Goal: Task Accomplishment & Management: Manage account settings

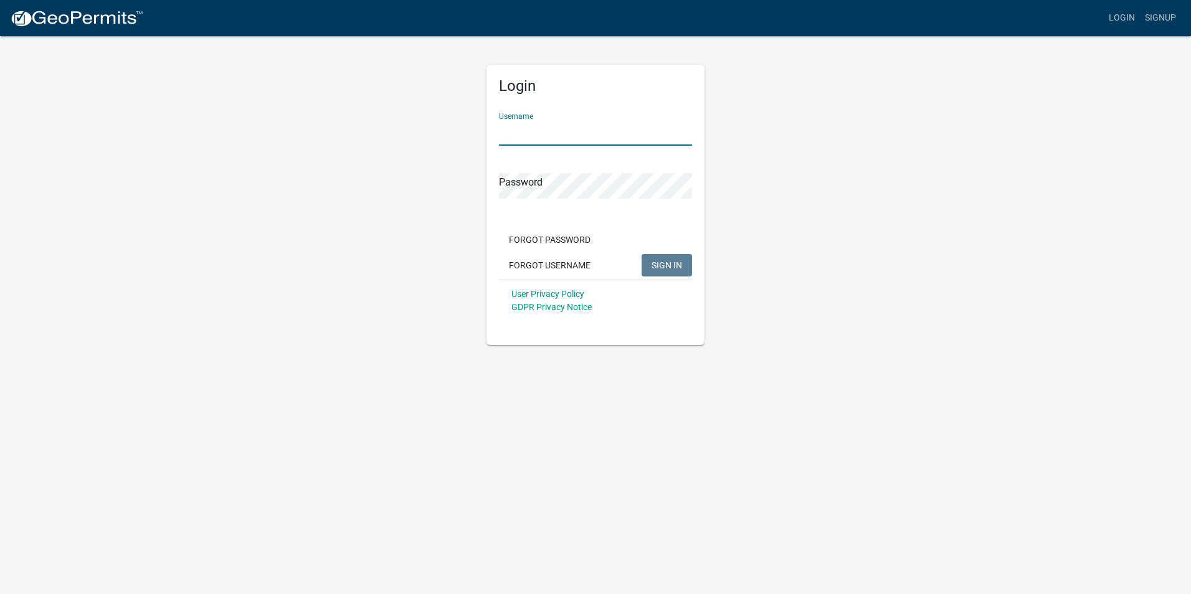
click at [539, 133] on input "Username" at bounding box center [595, 133] width 193 height 26
type input "k"
type input "KBegley10"
click at [564, 171] on div "Password" at bounding box center [595, 177] width 193 height 43
click at [642, 254] on button "SIGN IN" at bounding box center [667, 265] width 50 height 22
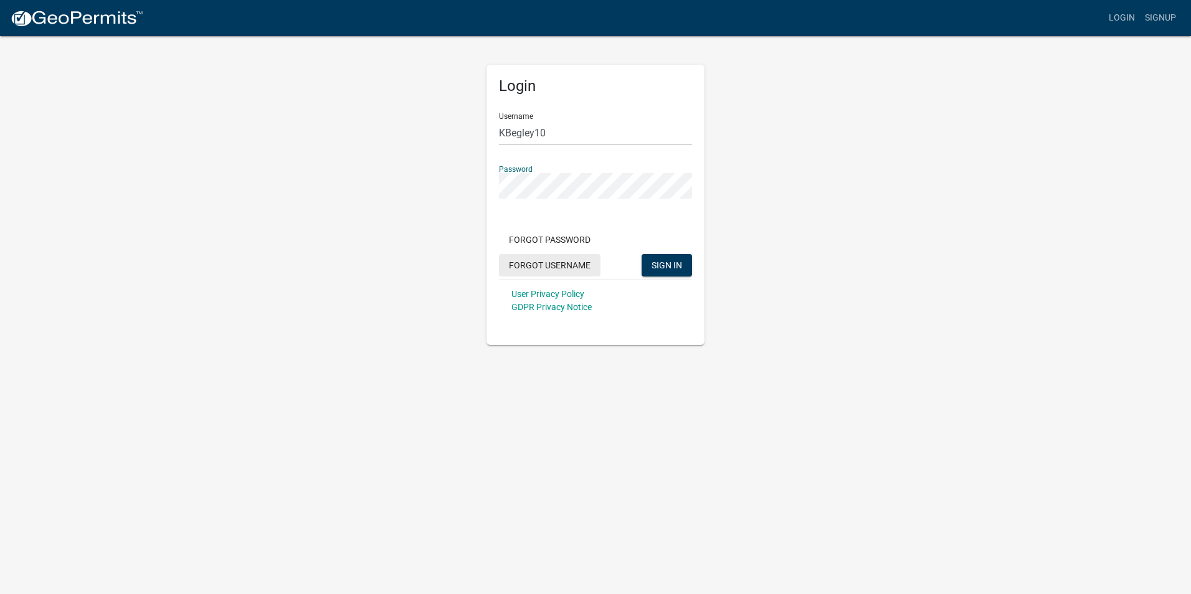
click at [563, 265] on button "Forgot Username" at bounding box center [550, 265] width 102 height 22
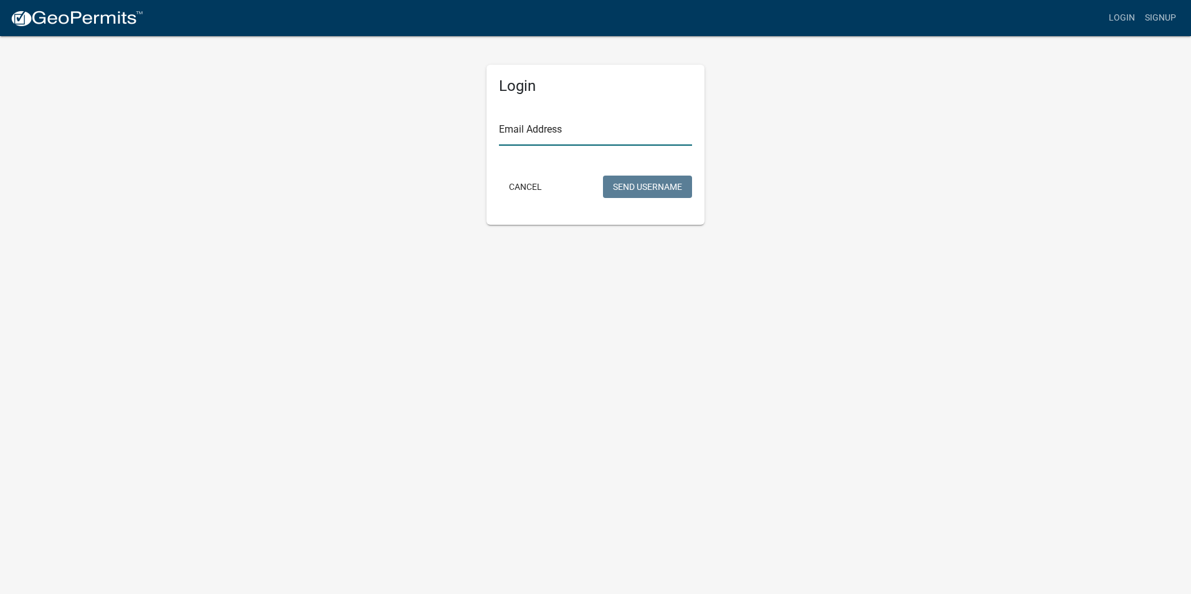
click at [513, 135] on input "Email Address" at bounding box center [595, 133] width 193 height 26
click at [603, 176] on button "Send Username" at bounding box center [647, 187] width 89 height 22
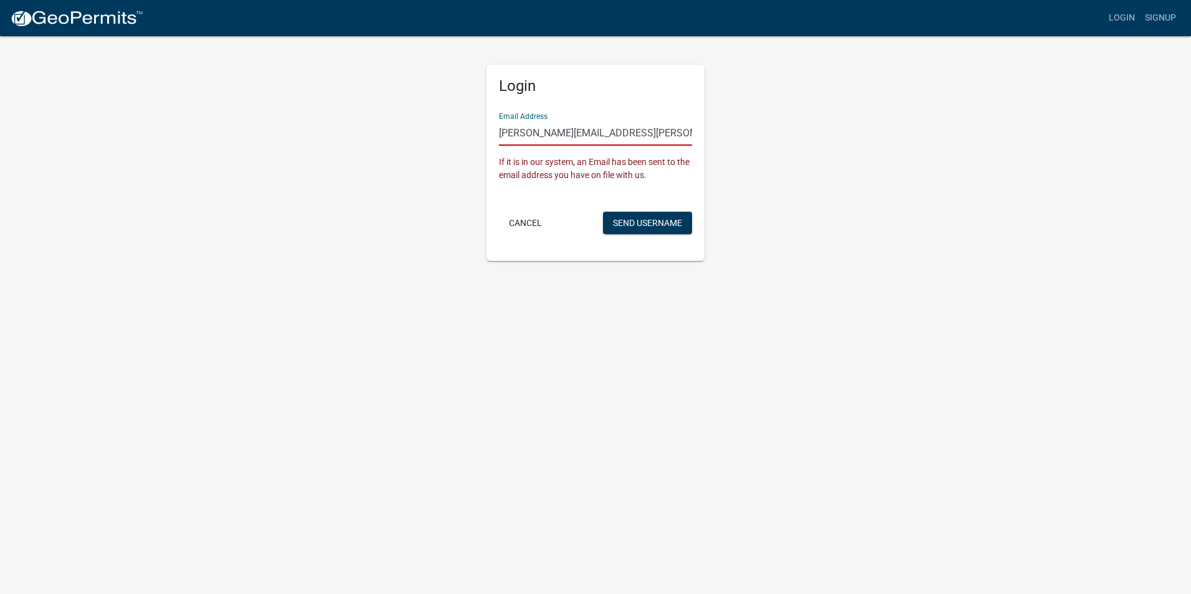
drag, startPoint x: 620, startPoint y: 133, endPoint x: 480, endPoint y: 125, distance: 141.0
click at [480, 125] on div "Login Email Address [PERSON_NAME][EMAIL_ADDRESS][PERSON_NAME][DOMAIN_NAME] If i…" at bounding box center [595, 148] width 237 height 226
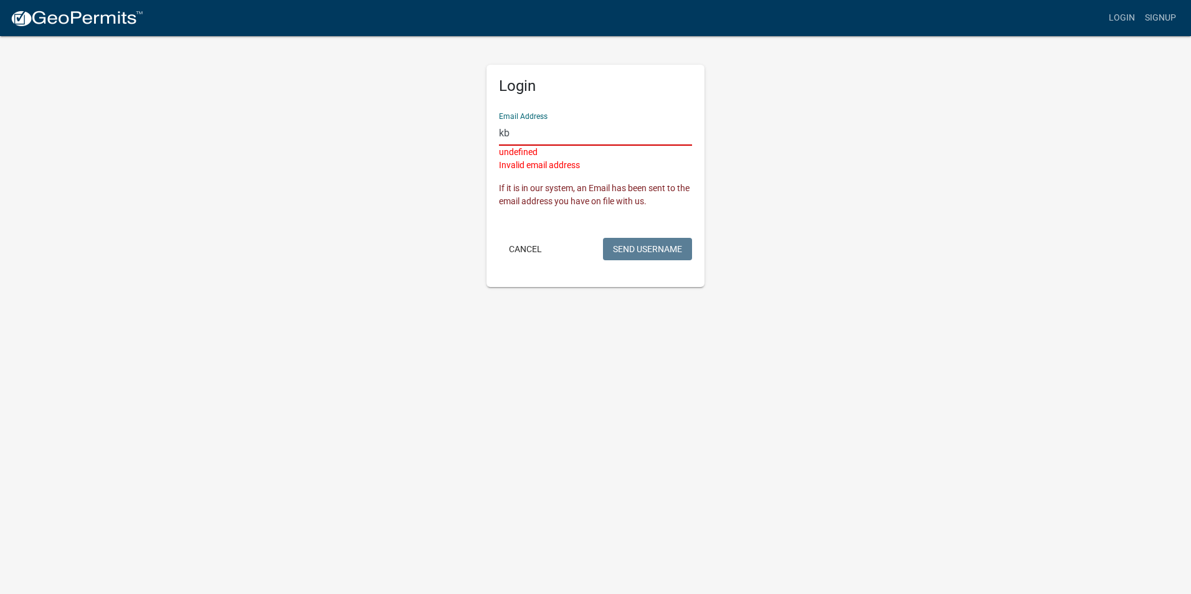
type input "k"
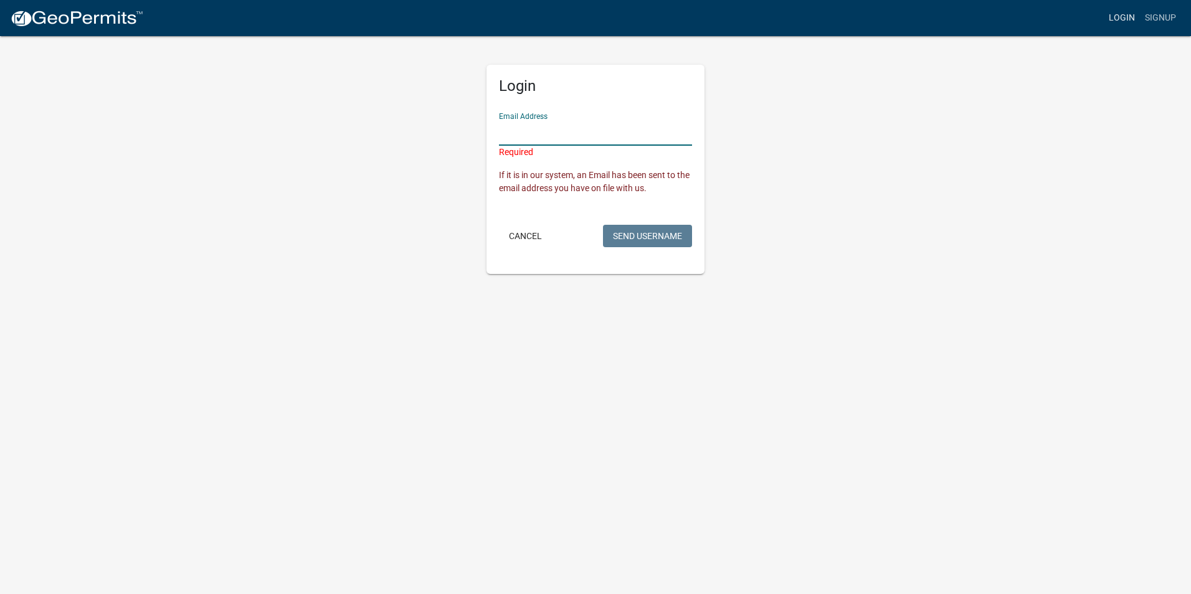
click at [1124, 16] on link "Login" at bounding box center [1122, 18] width 36 height 24
click at [554, 136] on input "Email Address" at bounding box center [595, 133] width 193 height 26
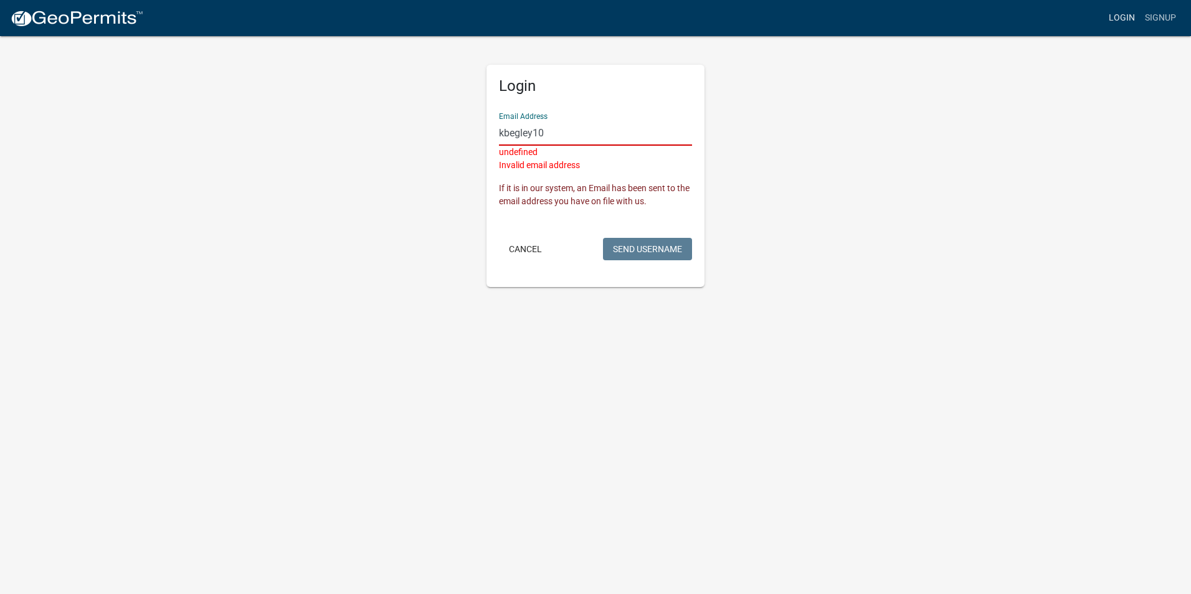
type input "kbegley10"
click at [1116, 15] on link "Login" at bounding box center [1122, 18] width 36 height 24
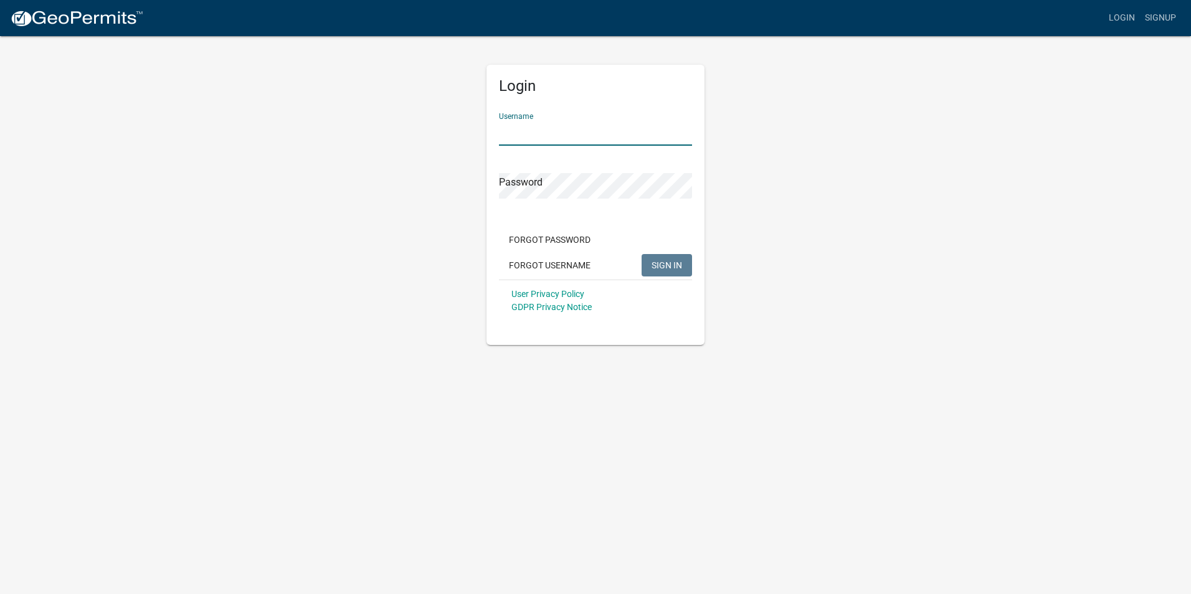
click at [513, 132] on input "Username" at bounding box center [595, 133] width 193 height 26
type input "kbegley10"
click at [564, 244] on button "Forgot Password" at bounding box center [550, 240] width 102 height 22
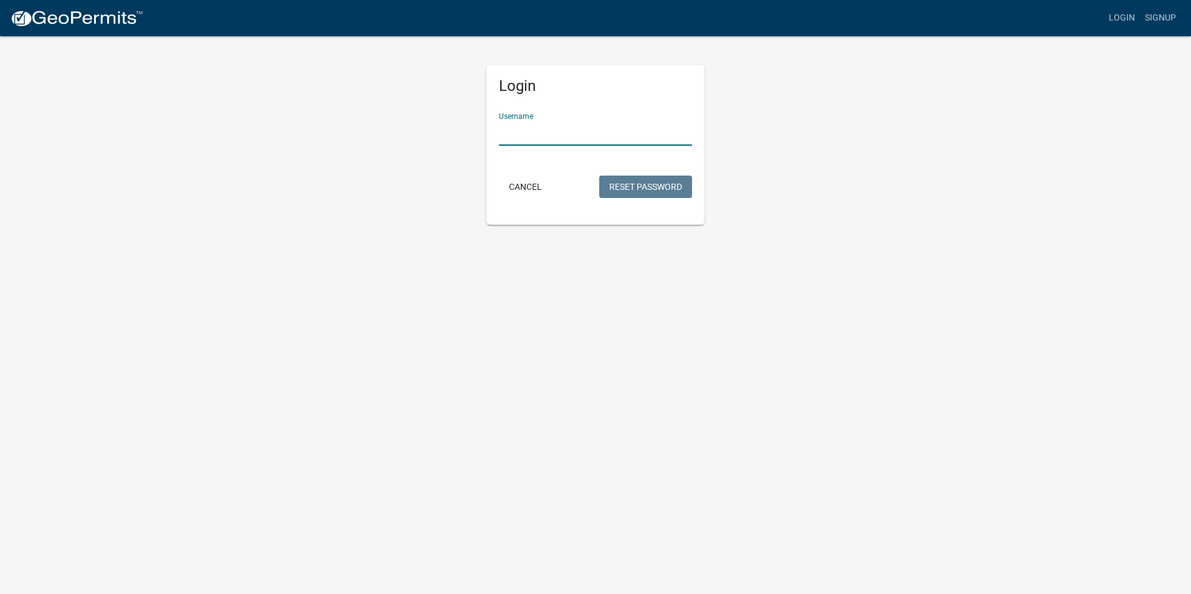
click at [519, 128] on input "Username" at bounding box center [595, 133] width 193 height 26
type input "kbegley10"
click at [645, 190] on button "Reset Password" at bounding box center [645, 187] width 93 height 22
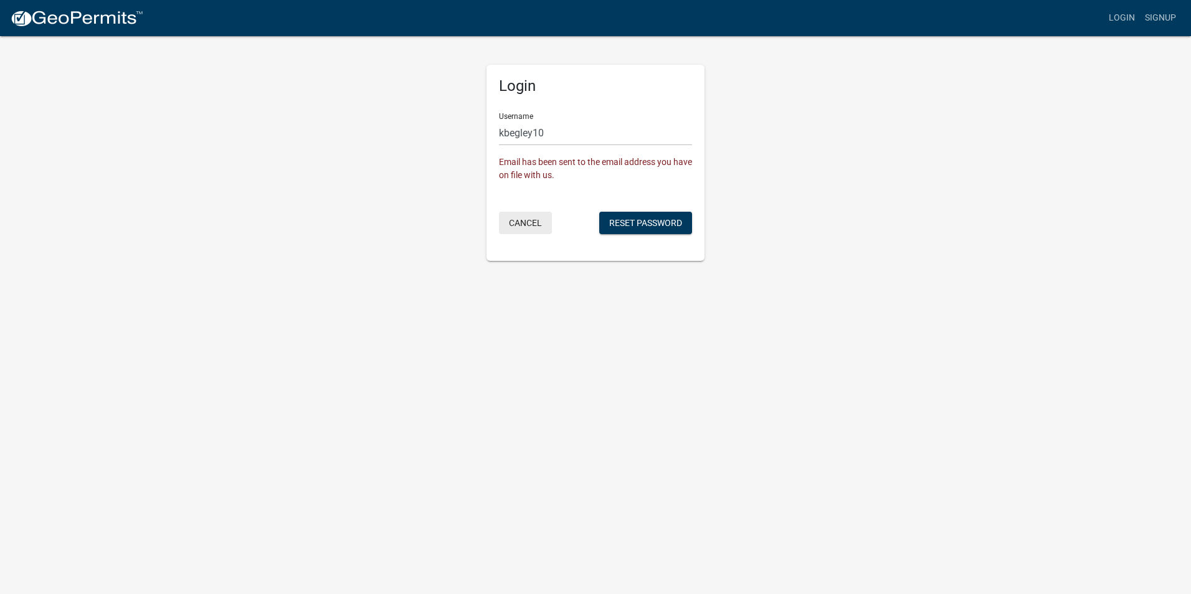
click at [523, 223] on button "Cancel" at bounding box center [525, 223] width 53 height 22
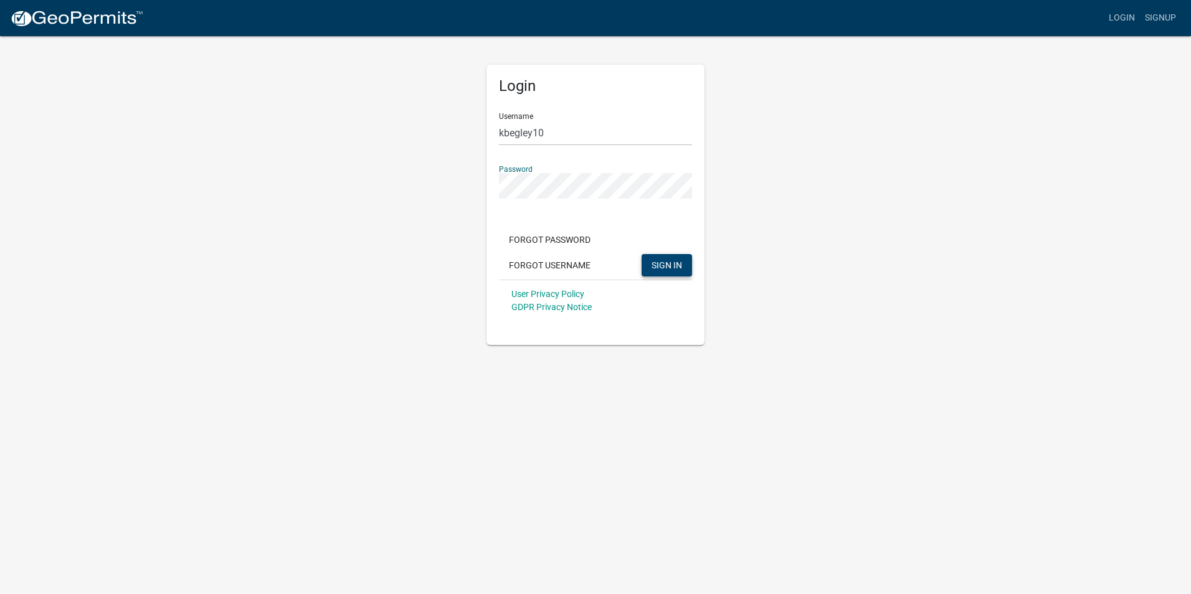
click at [658, 269] on span "SIGN IN" at bounding box center [667, 265] width 31 height 10
click at [544, 239] on button "Forgot Password" at bounding box center [550, 240] width 102 height 22
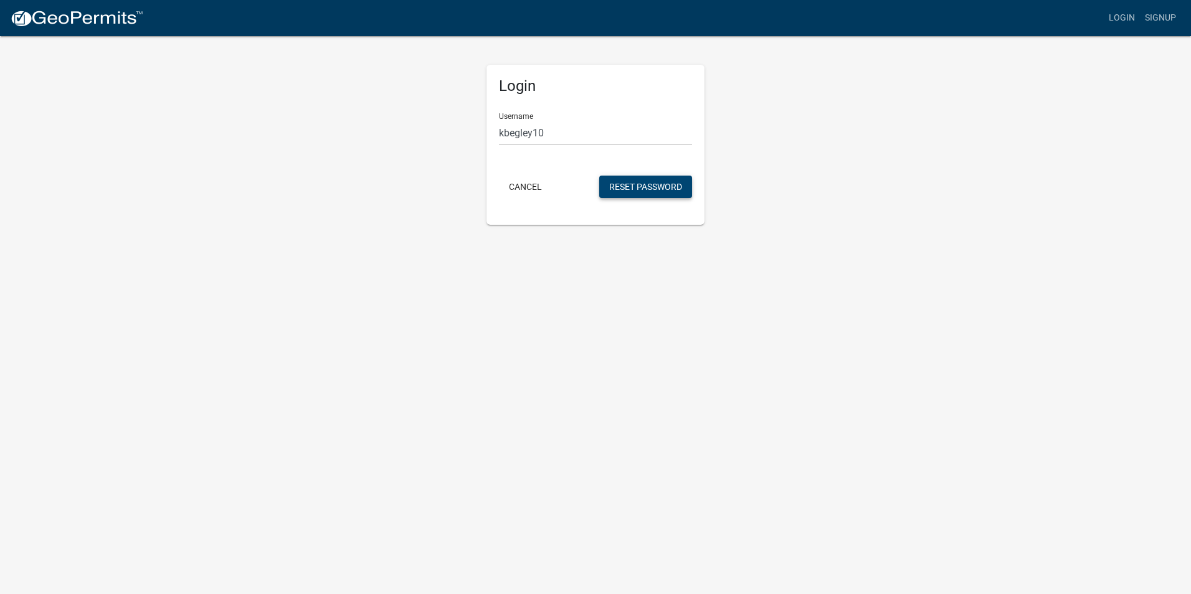
click at [635, 187] on button "Reset Password" at bounding box center [645, 187] width 93 height 22
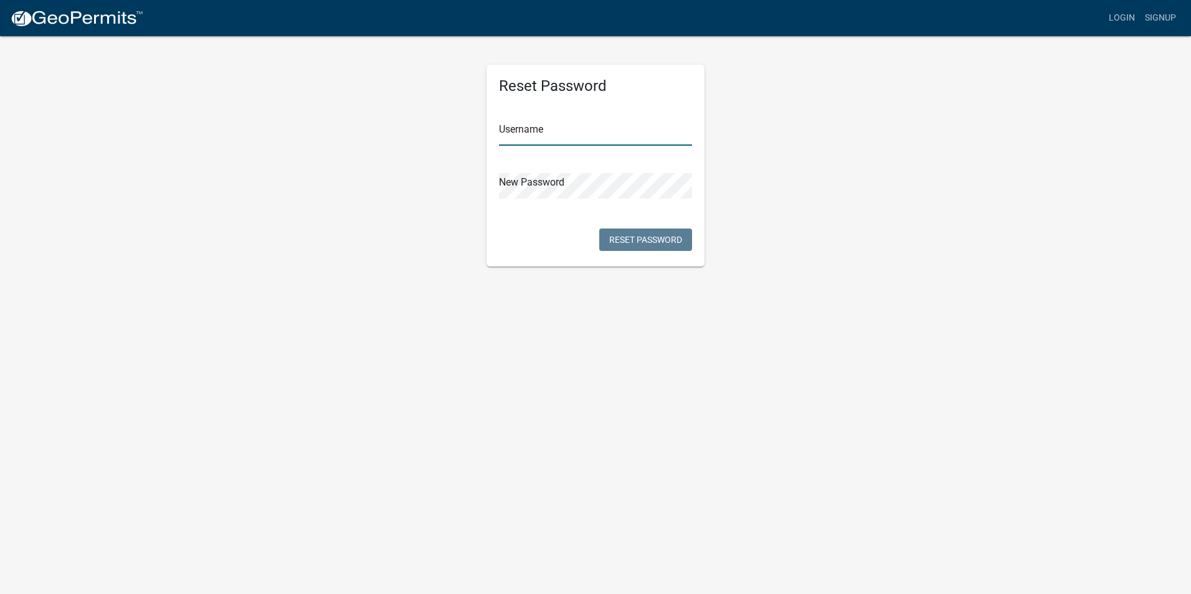
click at [534, 132] on input "text" at bounding box center [595, 133] width 193 height 26
type input "kbegley10"
click at [655, 240] on button "Reset Password" at bounding box center [645, 240] width 93 height 22
